Goal: Task Accomplishment & Management: Manage account settings

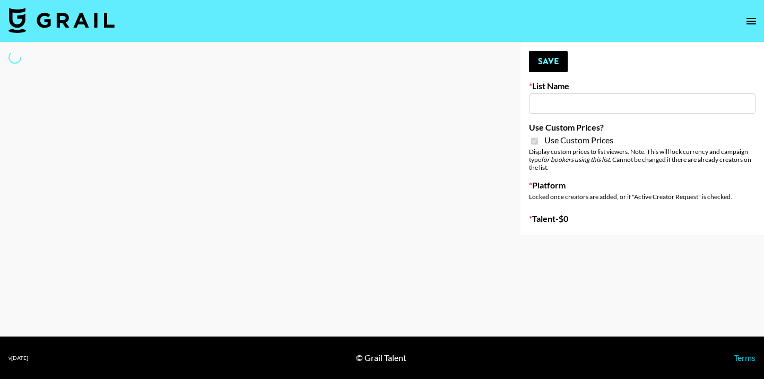
type input "Hume IG (19th Aug)"
checkbox input "true"
select select "Brand"
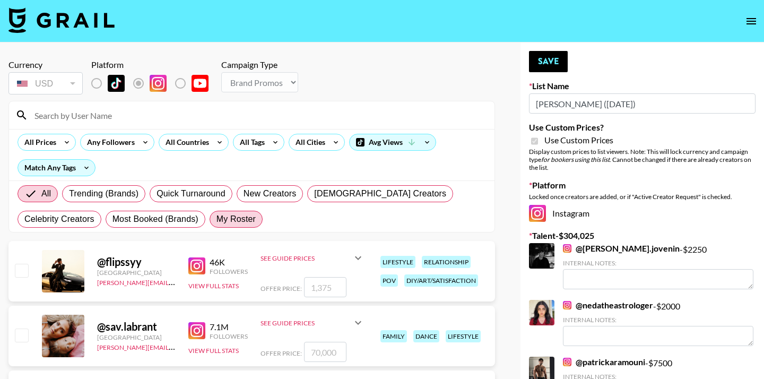
click at [252, 216] on span "My Roster" at bounding box center [235, 219] width 39 height 13
click at [216, 219] on input "My Roster" at bounding box center [216, 219] width 0 height 0
radio input "true"
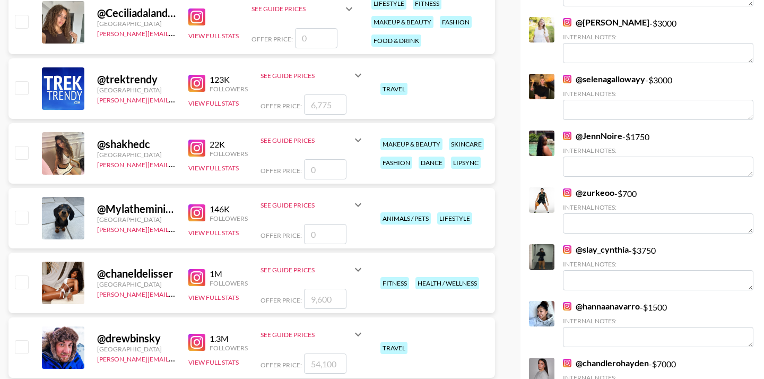
scroll to position [2338, 0]
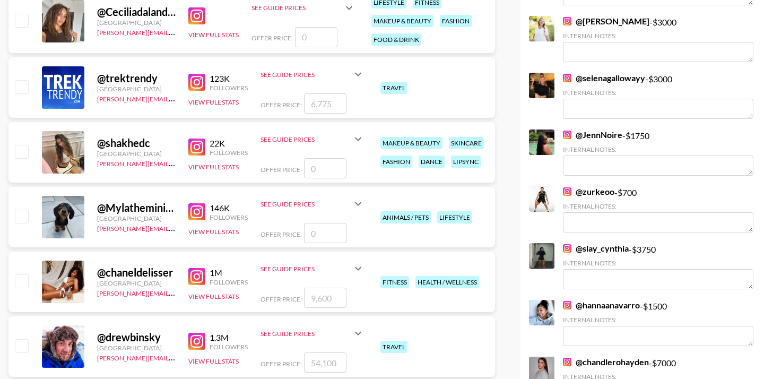
click at [25, 280] on input "checkbox" at bounding box center [21, 280] width 13 height 13
checkbox input "true"
type input "9600"
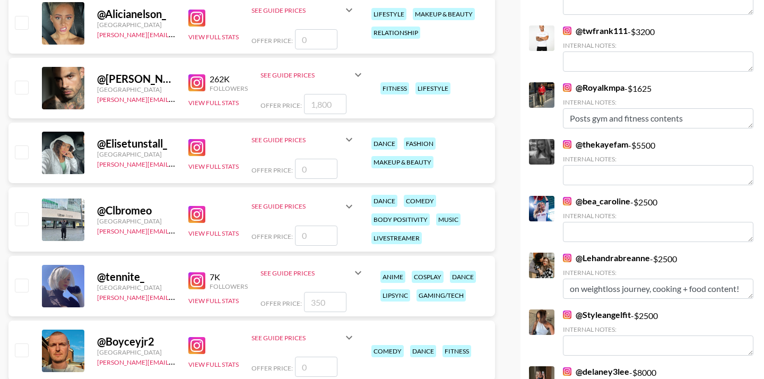
scroll to position [2726, 0]
click at [24, 90] on input "checkbox" at bounding box center [21, 87] width 13 height 13
checkbox input "true"
type input "1800"
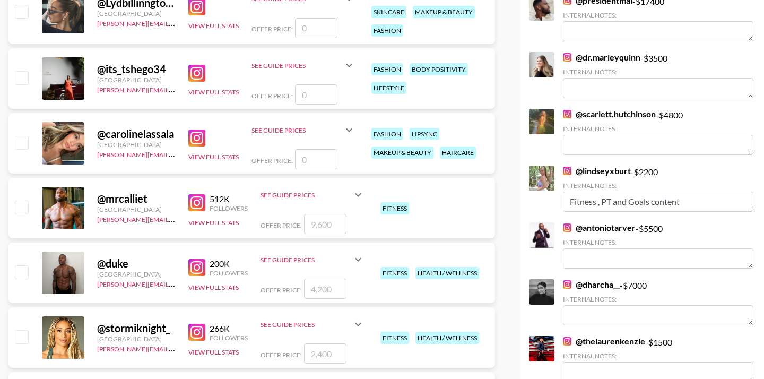
scroll to position [3770, 0]
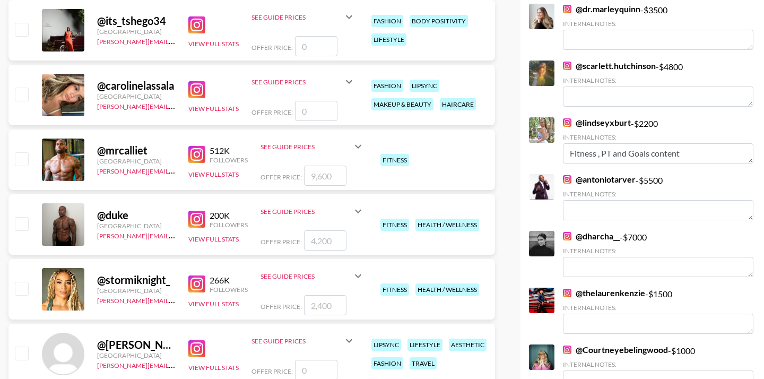
click at [23, 223] on input "checkbox" at bounding box center [21, 223] width 13 height 13
checkbox input "true"
type input "4200"
click at [27, 286] on input "checkbox" at bounding box center [21, 288] width 13 height 13
checkbox input "true"
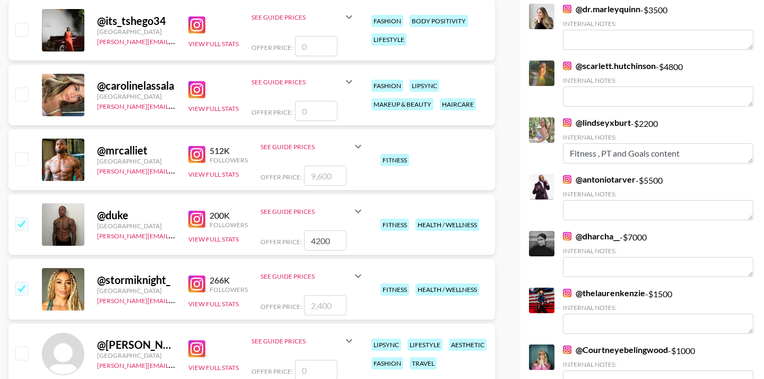
type input "2400"
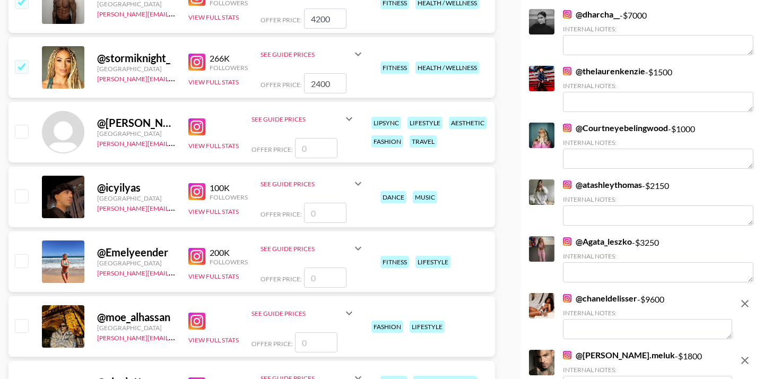
scroll to position [4032, 0]
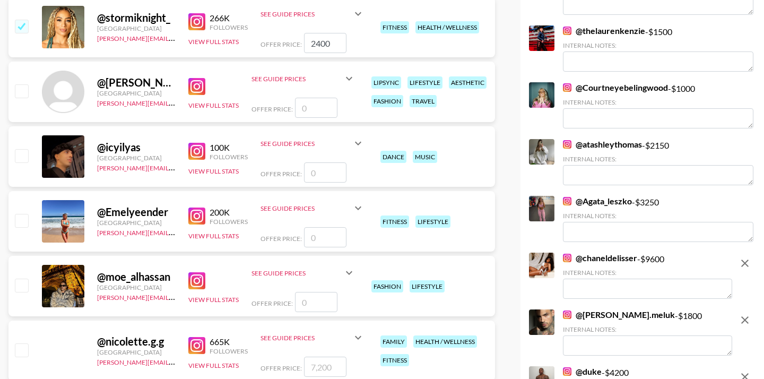
click at [26, 221] on input "checkbox" at bounding box center [21, 220] width 13 height 13
click at [16, 223] on input "checkbox" at bounding box center [21, 220] width 13 height 13
checkbox input "false"
click at [331, 241] on input "number" at bounding box center [325, 237] width 42 height 20
type input "2"
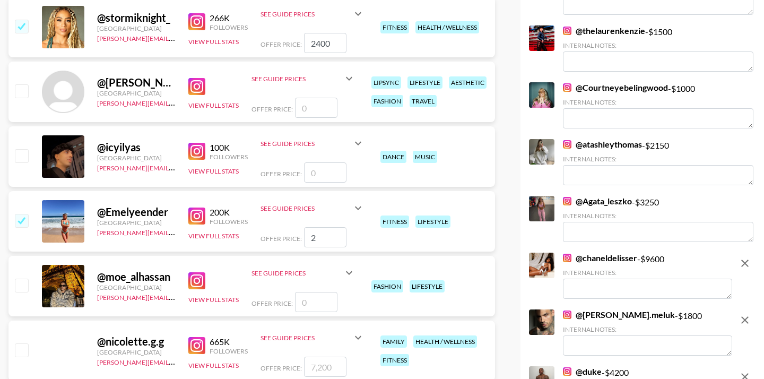
checkbox input "true"
type input "2500"
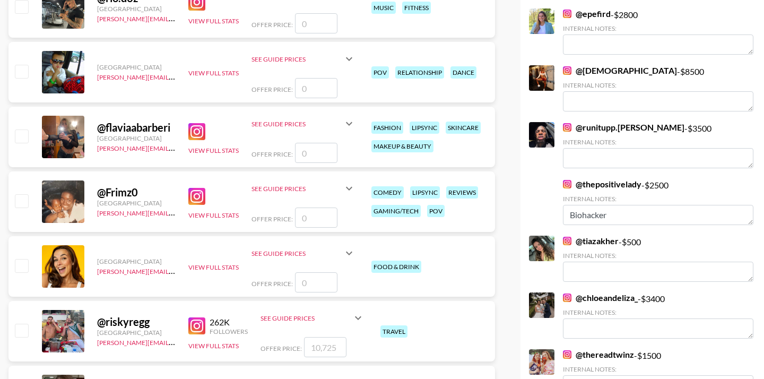
scroll to position [0, 0]
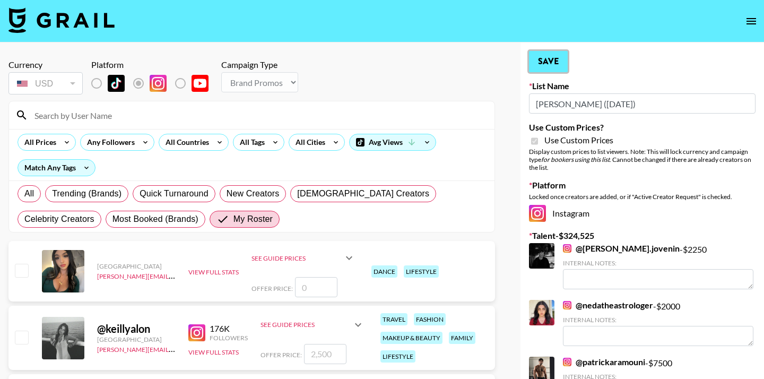
click at [545, 64] on button "Save" at bounding box center [548, 61] width 39 height 21
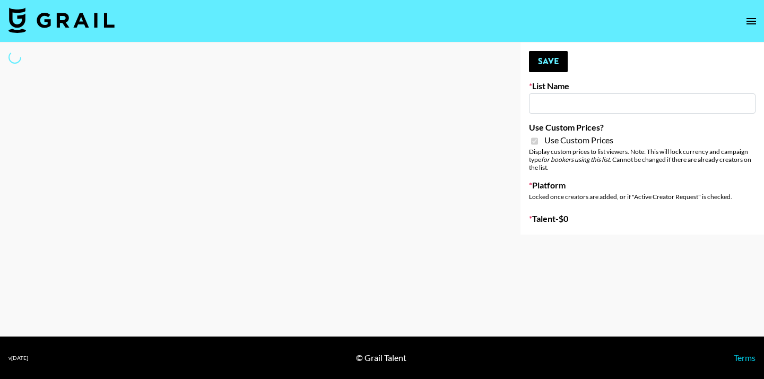
type input "Khiels (19th Aug)"
checkbox input "true"
select select "Brand"
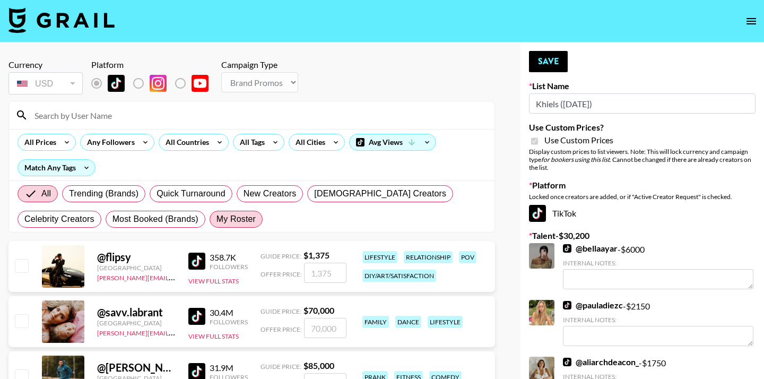
click at [234, 211] on label "My Roster" at bounding box center [236, 219] width 53 height 17
click at [216, 219] on input "My Roster" at bounding box center [216, 219] width 0 height 0
radio input "true"
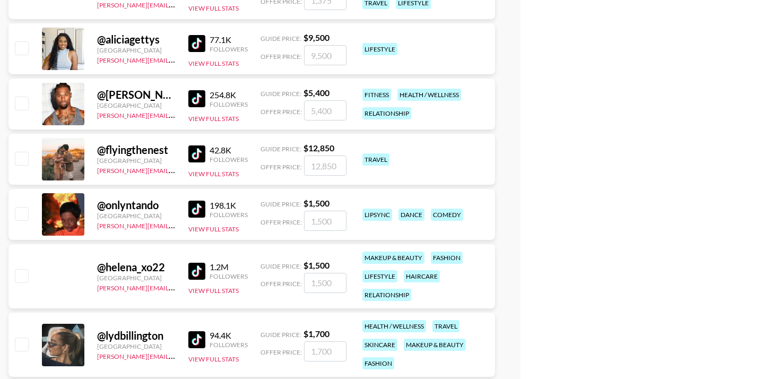
scroll to position [2930, 0]
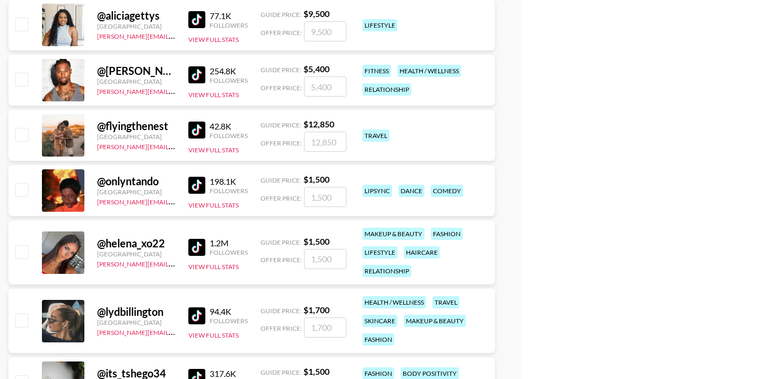
click at [26, 252] on input "checkbox" at bounding box center [21, 251] width 13 height 13
checkbox input "true"
type input "1500"
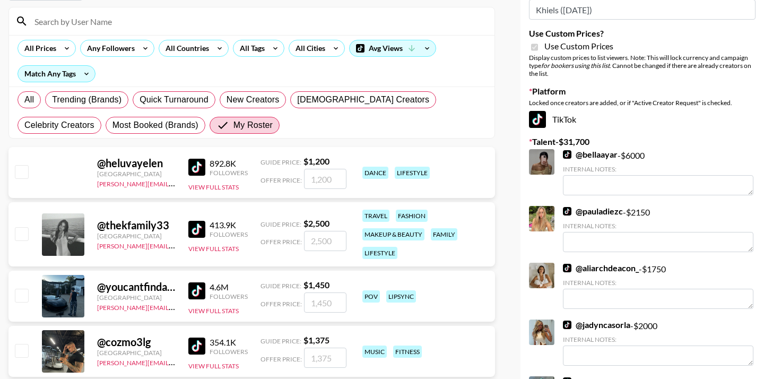
scroll to position [0, 0]
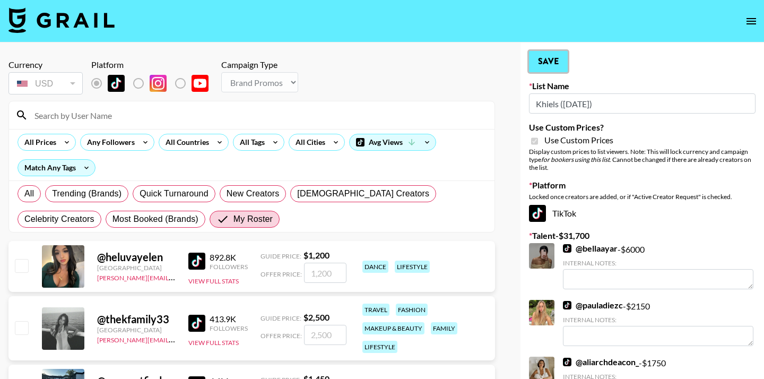
click at [550, 67] on button "Save" at bounding box center [548, 61] width 39 height 21
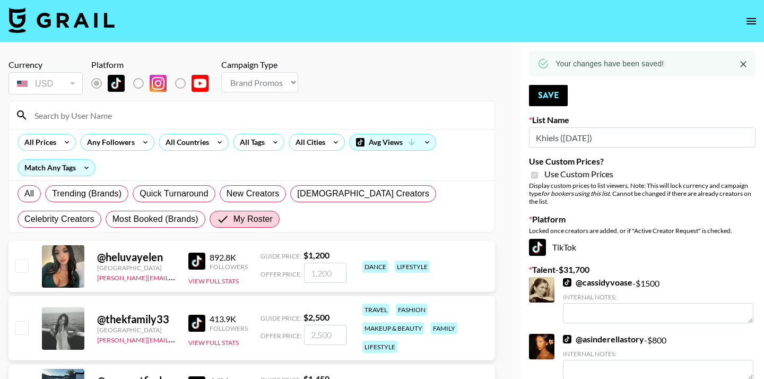
click at [743, 66] on icon "Close" at bounding box center [743, 64] width 11 height 11
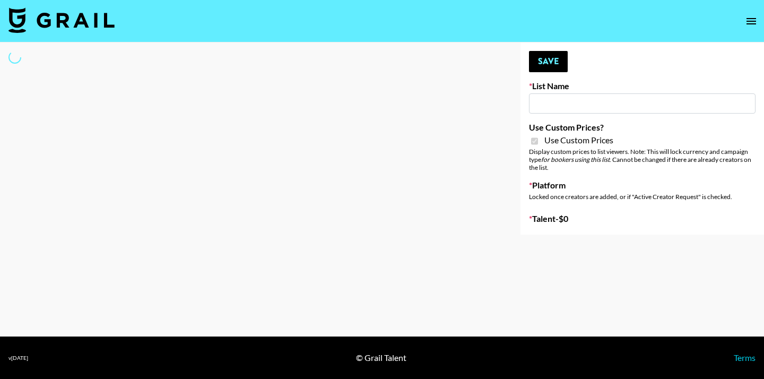
type input "Liquid Brands ([DATE])"
checkbox input "true"
select select "Brand"
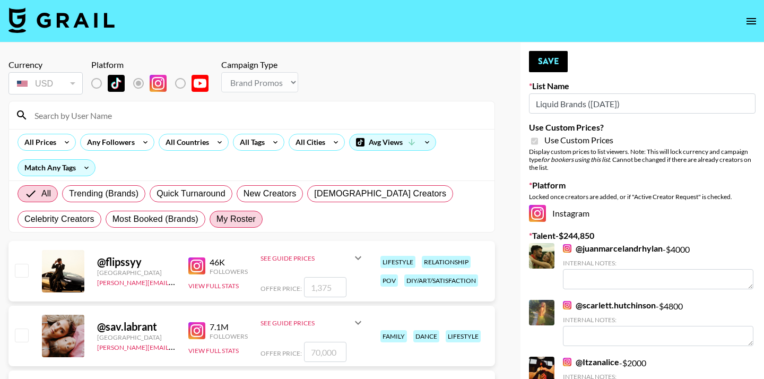
click at [244, 222] on span "My Roster" at bounding box center [235, 219] width 39 height 13
click at [216, 219] on input "My Roster" at bounding box center [216, 219] width 0 height 0
radio input "true"
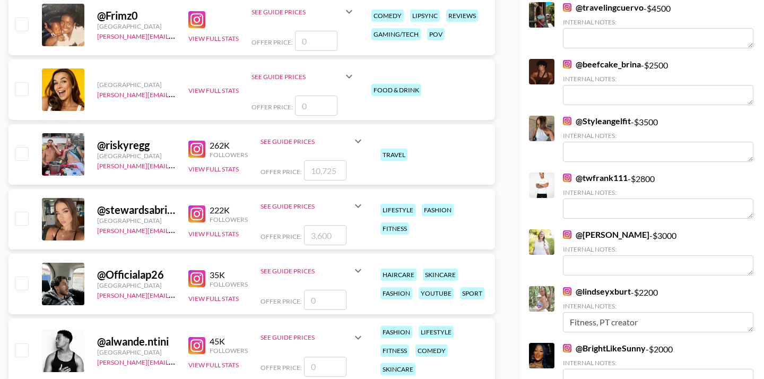
scroll to position [704, 0]
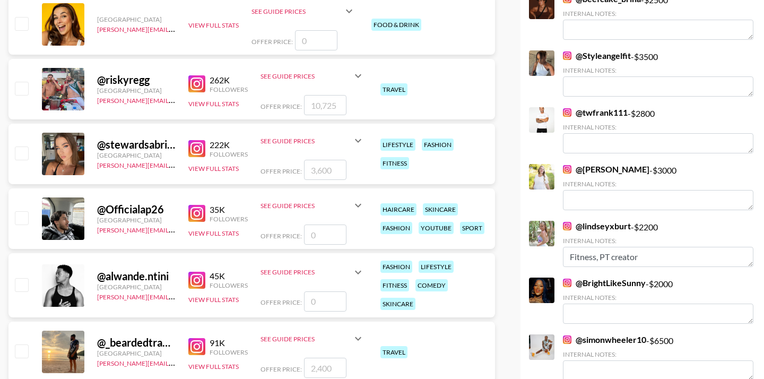
click at [22, 155] on input "checkbox" at bounding box center [21, 152] width 13 height 13
checkbox input "true"
type input "3600"
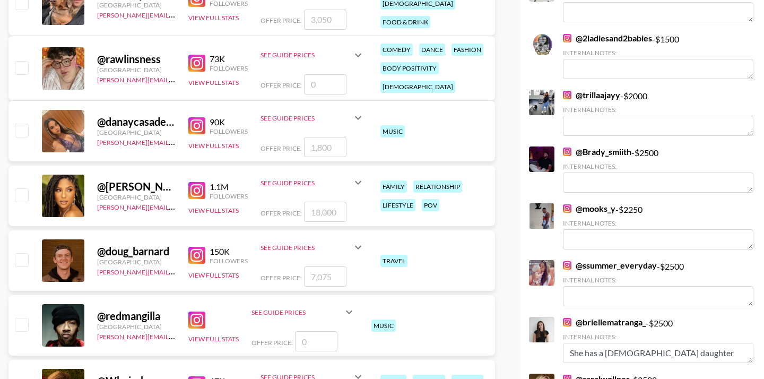
scroll to position [1652, 0]
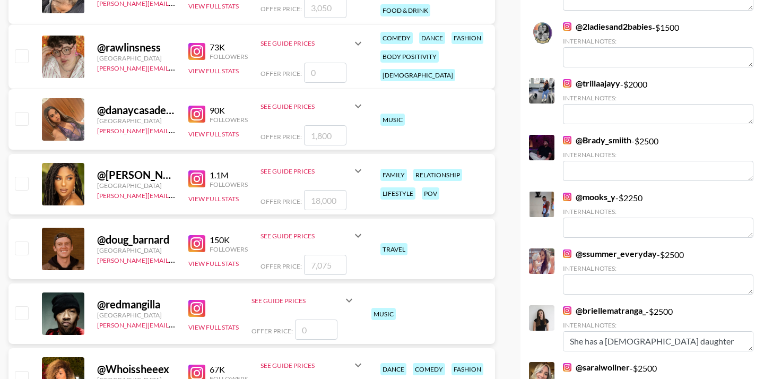
click at [23, 186] on input "checkbox" at bounding box center [21, 183] width 13 height 13
checkbox input "true"
type input "18000"
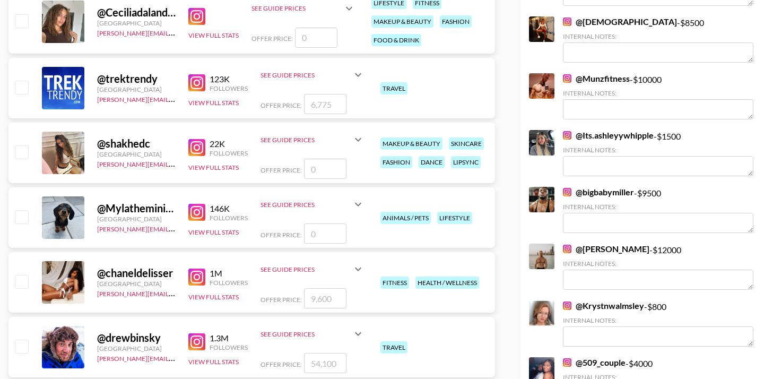
scroll to position [2368, 0]
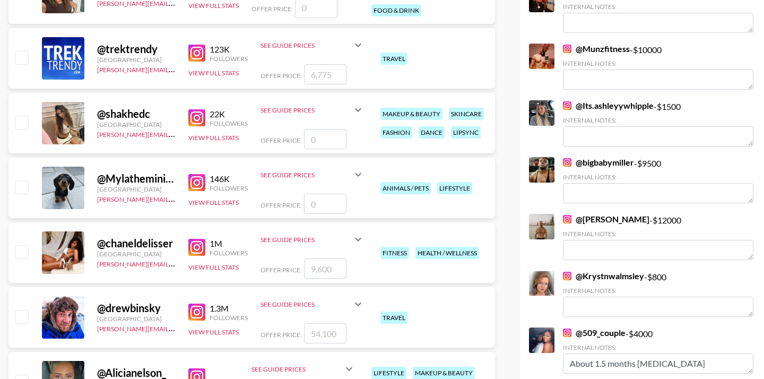
click at [23, 255] on input "checkbox" at bounding box center [21, 251] width 13 height 13
checkbox input "true"
type input "9600"
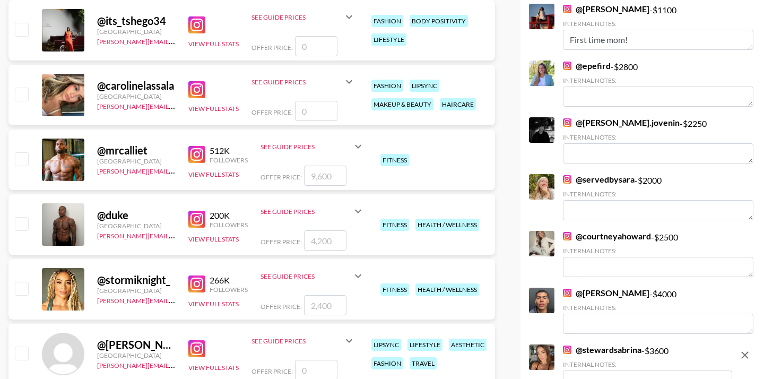
scroll to position [3814, 0]
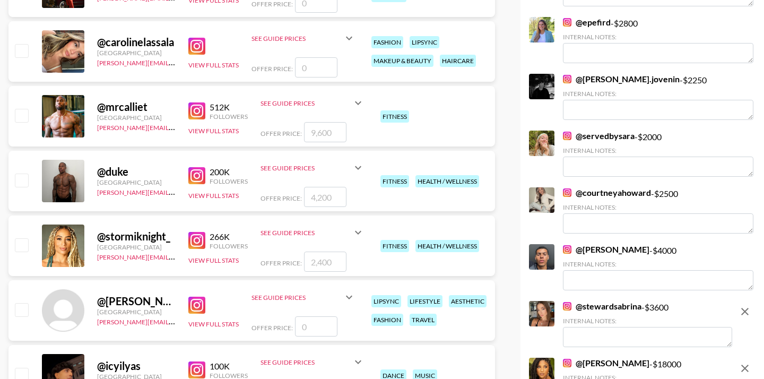
click at [24, 244] on input "checkbox" at bounding box center [21, 244] width 13 height 13
checkbox input "true"
type input "2400"
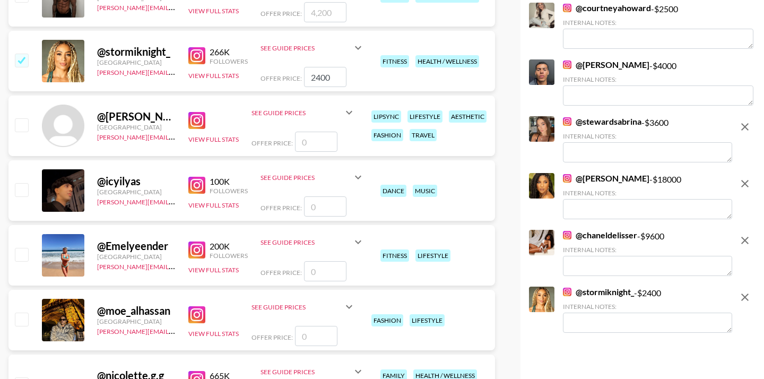
scroll to position [4005, 0]
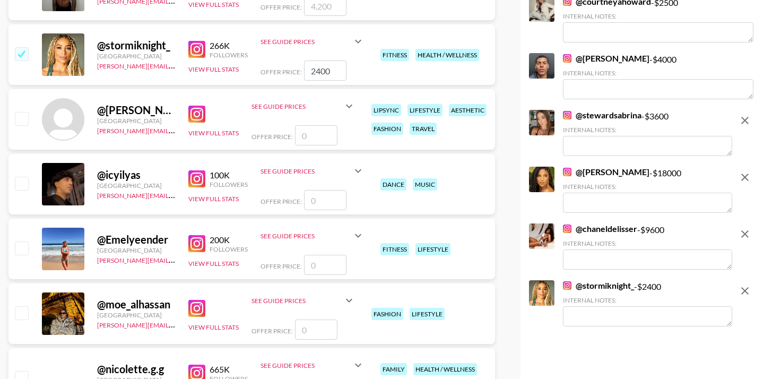
click at [23, 249] on input "checkbox" at bounding box center [21, 247] width 13 height 13
checkbox input "false"
click at [308, 263] on input "number" at bounding box center [325, 265] width 42 height 20
type input "2"
checkbox input "true"
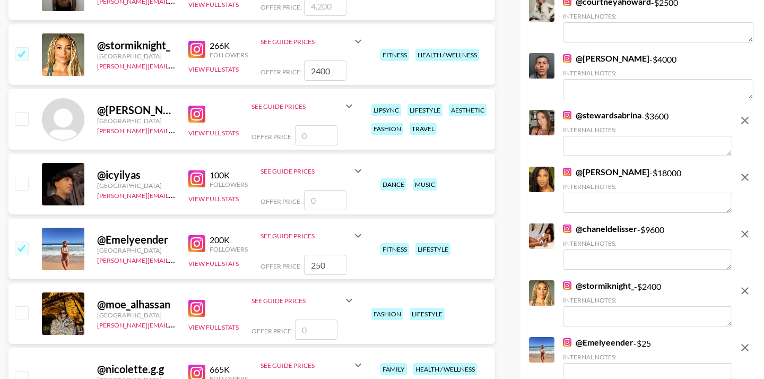
type input "2500"
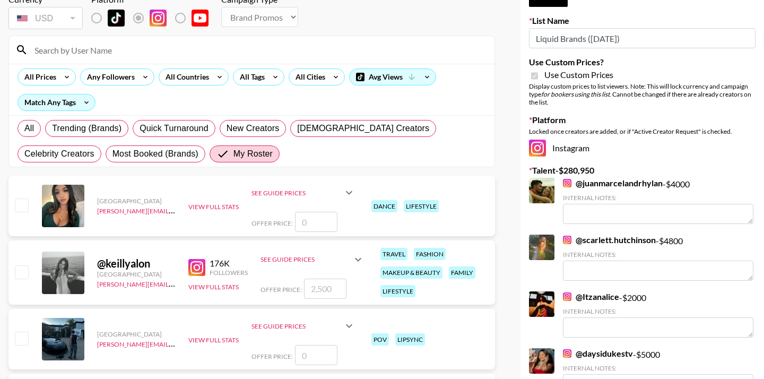
scroll to position [0, 0]
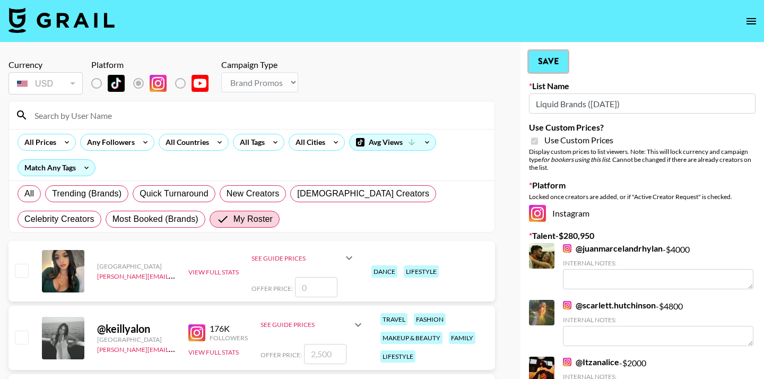
click at [548, 59] on button "Save" at bounding box center [548, 61] width 39 height 21
